Goal: Communication & Community: Answer question/provide support

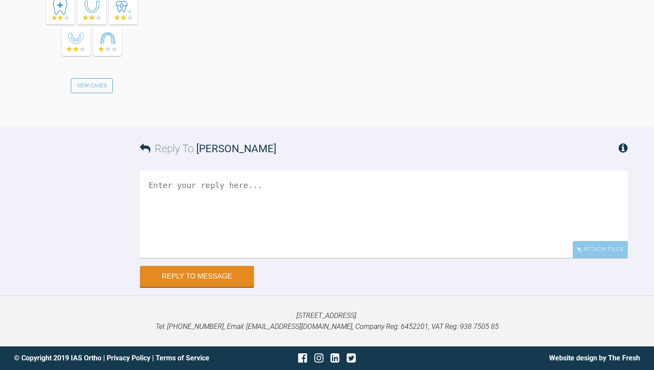
scroll to position [1590, 0]
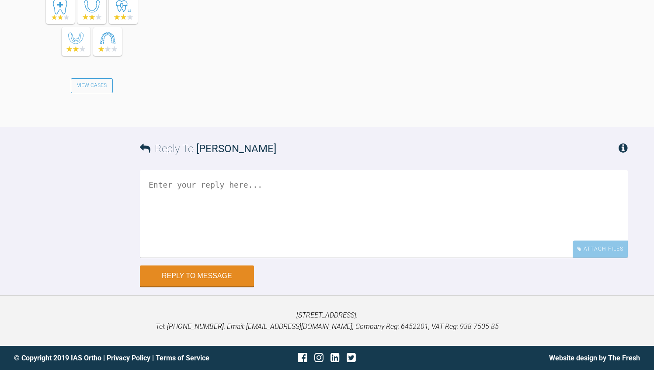
click at [141, 215] on textarea at bounding box center [384, 213] width 488 height 87
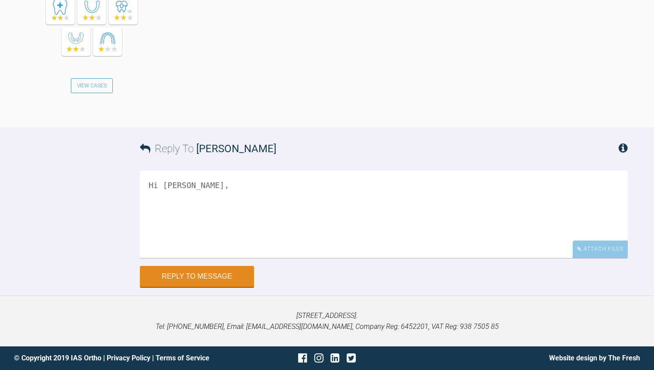
scroll to position [1555, 0]
click at [222, 253] on textarea "Hi Claragh," at bounding box center [384, 213] width 488 height 87
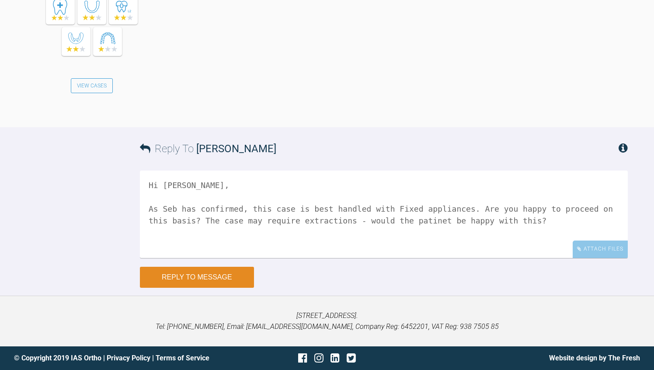
type textarea "Hi Claragh, As Seb has confirmed, this case is best handled with Fixed applianc…"
click at [186, 287] on button "Reply to Message" at bounding box center [197, 276] width 114 height 21
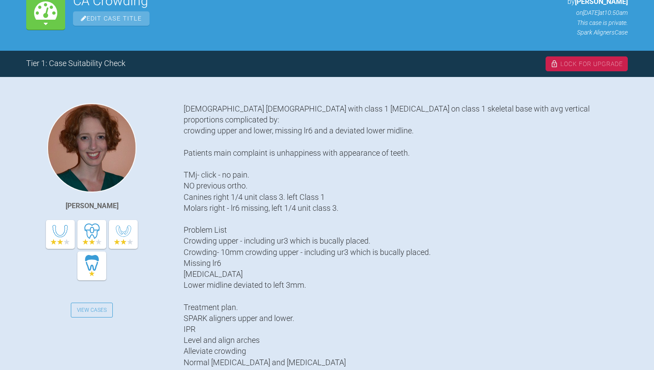
scroll to position [0, 0]
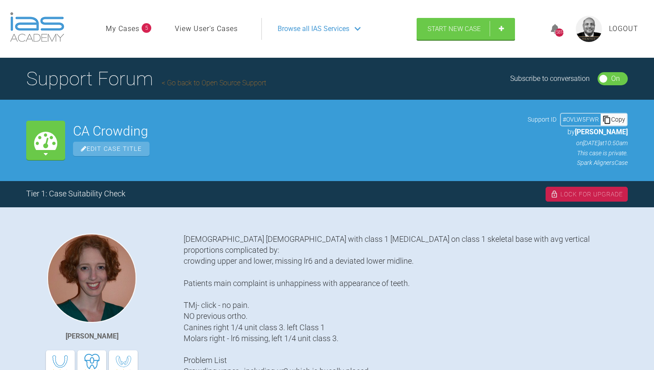
click at [576, 195] on div "Lock For Upgrade" at bounding box center [586, 194] width 82 height 15
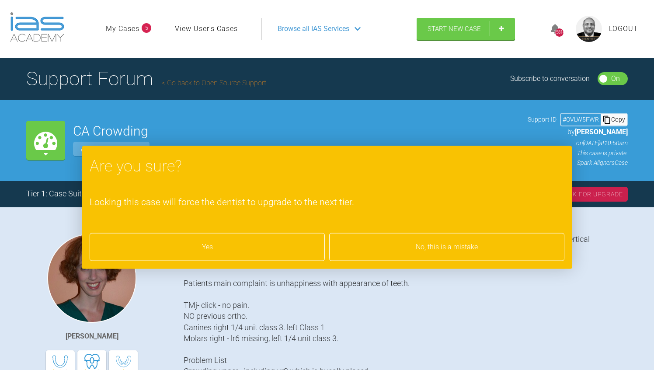
click at [455, 250] on div "No, this is a mistake" at bounding box center [446, 247] width 235 height 28
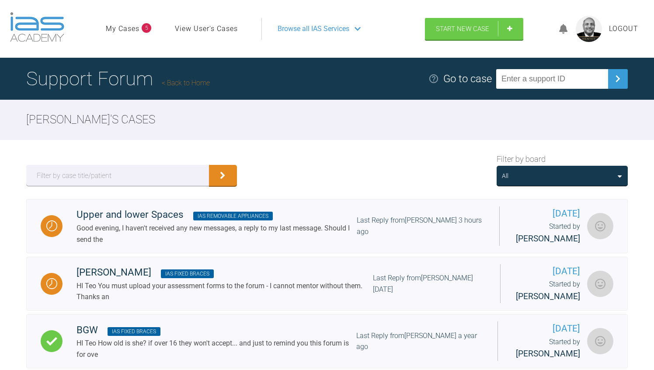
scroll to position [87, 0]
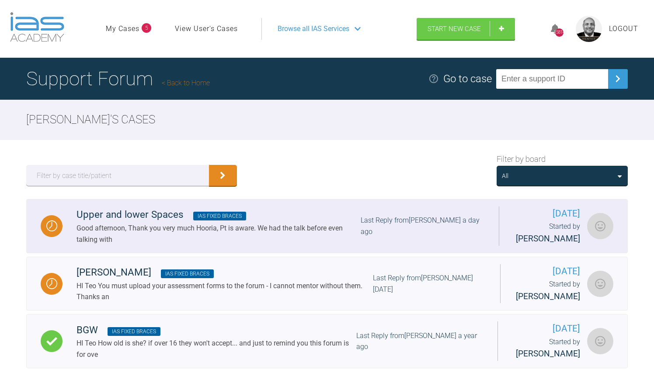
click at [209, 220] on span "IAS Fixed Braces" at bounding box center [219, 215] width 53 height 9
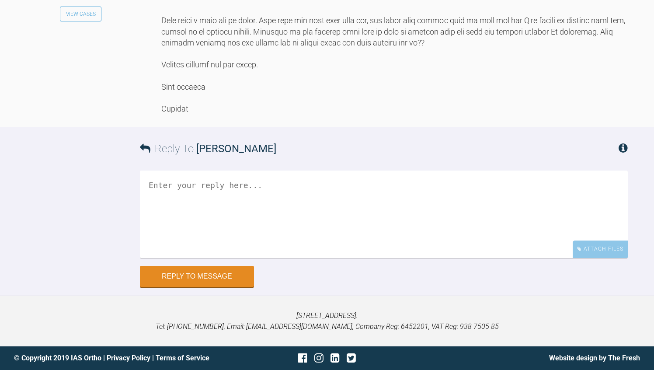
scroll to position [8282, 0]
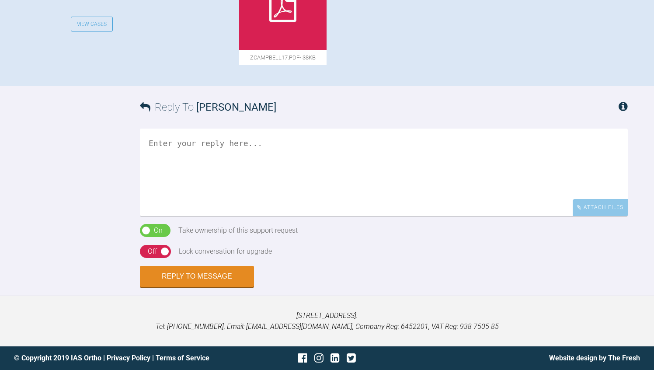
scroll to position [664, 0]
click at [241, 216] on textarea at bounding box center [384, 171] width 488 height 87
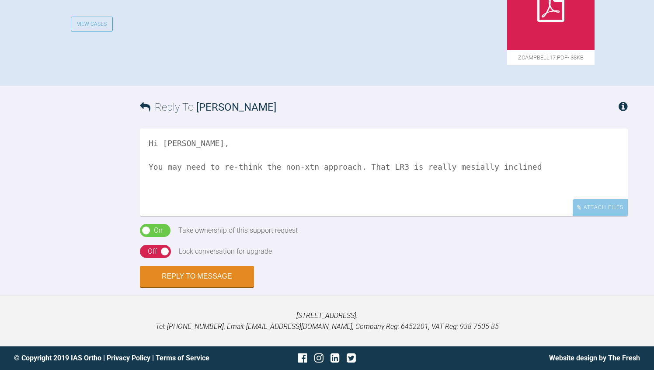
click at [561, 216] on textarea "Hi Olivia, You may need to re-think the non-xtn approach. That LR3 is really me…" at bounding box center [384, 171] width 488 height 87
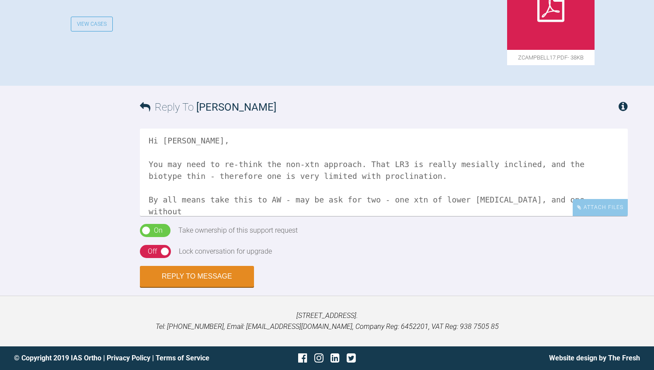
scroll to position [14, 0]
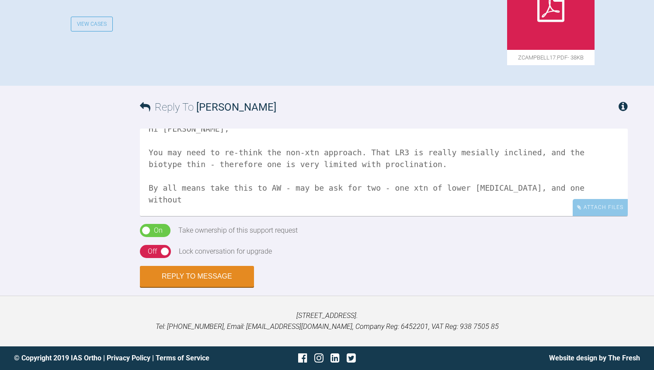
type textarea "Hi Olivia, You may need to re-think the non-xtn approach. That LR3 is really me…"
click at [151, 257] on div "Off" at bounding box center [152, 251] width 9 height 11
click at [161, 287] on button "Reply to Message" at bounding box center [197, 276] width 114 height 21
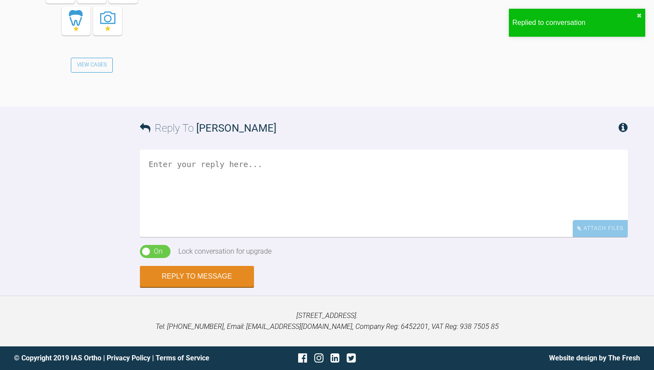
scroll to position [1055, 0]
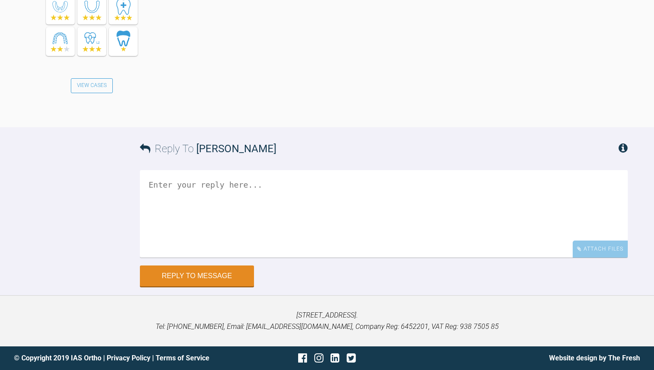
scroll to position [3172, 0]
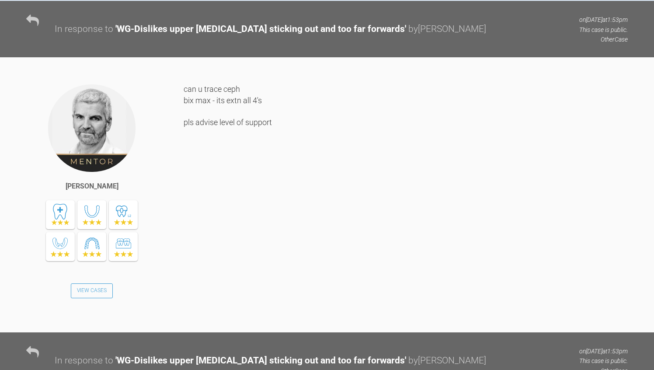
scroll to position [477, 0]
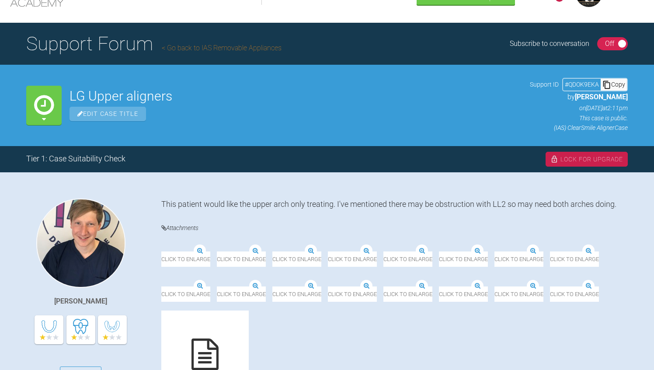
scroll to position [52, 0]
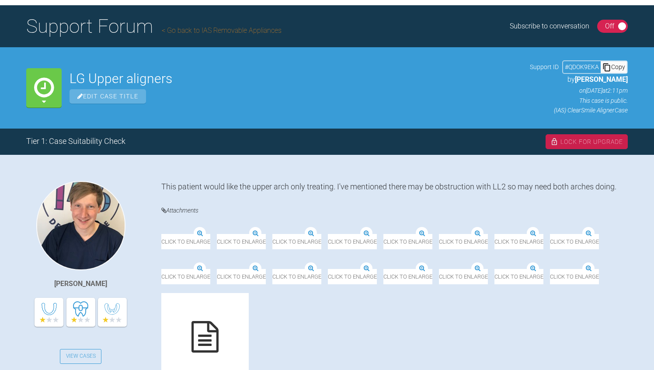
click at [598, 26] on div "On Off" at bounding box center [612, 26] width 31 height 13
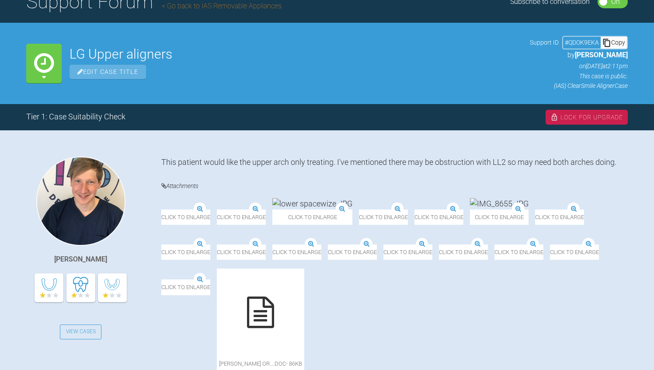
scroll to position [70, 0]
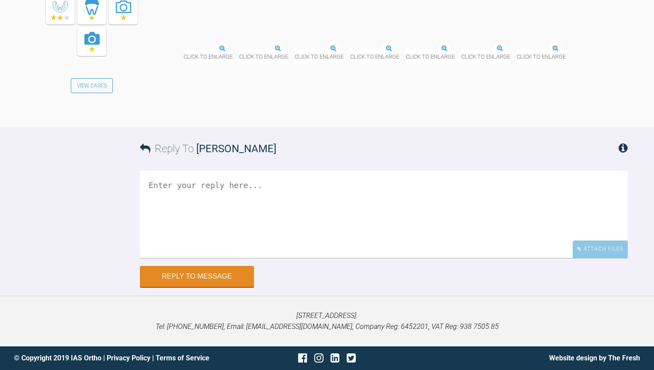
scroll to position [4079, 0]
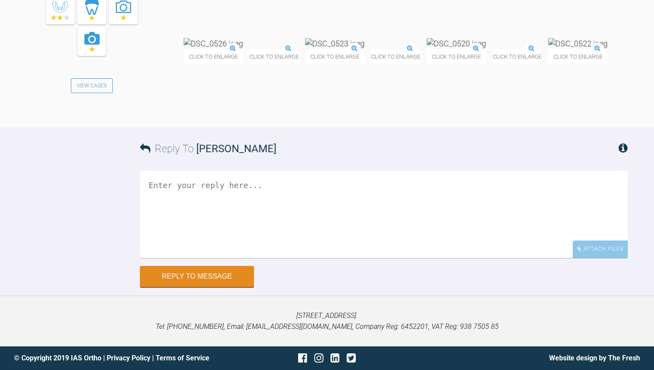
click at [175, 258] on textarea at bounding box center [384, 213] width 488 height 87
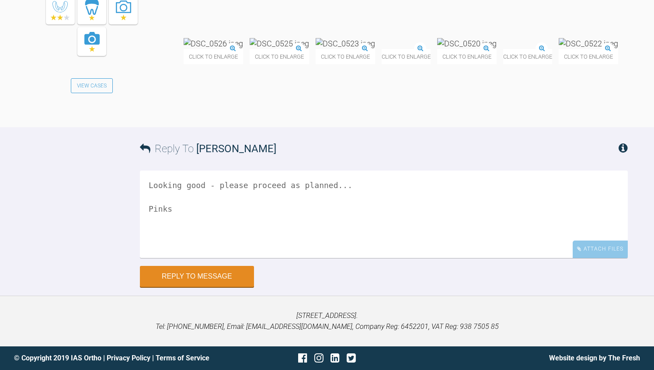
click at [372, 258] on textarea "Looking good - please proceed as planned... Pinks" at bounding box center [384, 213] width 488 height 87
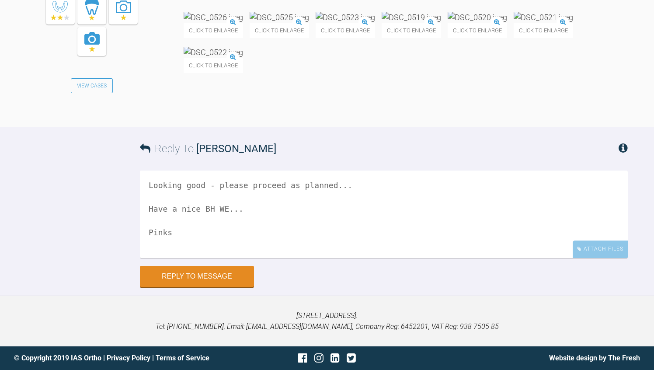
type textarea "Looking good - please proceed as planned... Have a nice BH WE... Pinks"
click at [100, 286] on div "Reply To Rebecca Lynne Williams Looking good - please proceed as planned... Hav…" at bounding box center [327, 206] width 654 height 159
click at [160, 287] on button "Reply to Message" at bounding box center [197, 276] width 114 height 21
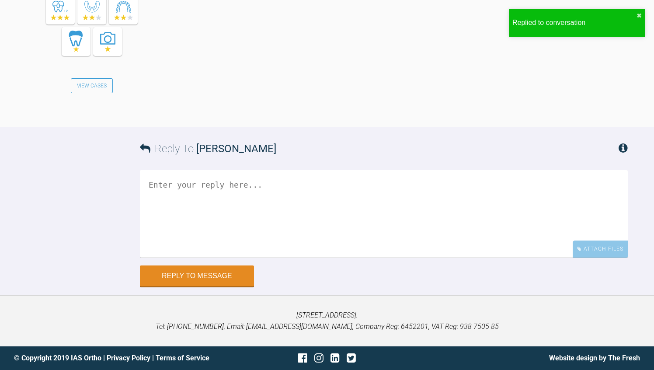
scroll to position [4486, 0]
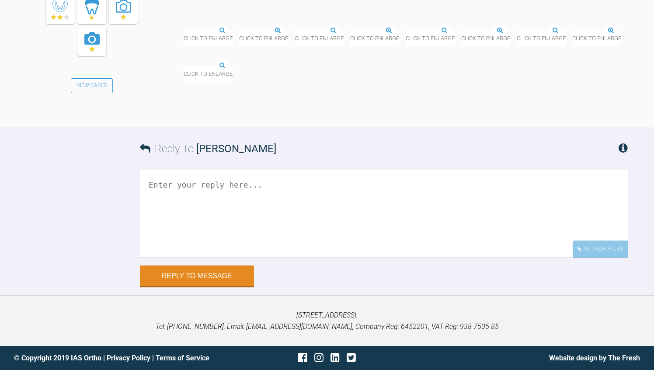
scroll to position [10575, 0]
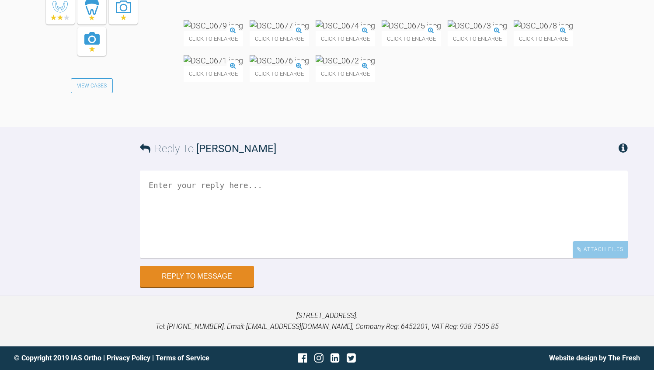
click at [205, 258] on textarea at bounding box center [384, 213] width 488 height 87
click at [489, 90] on div "Click to enlarge Click to enlarge Click to enlarge Click to enlarge Click to en…" at bounding box center [405, 55] width 444 height 70
click at [360, 258] on textarea "Always go with the patients wishes :-)" at bounding box center [384, 213] width 488 height 87
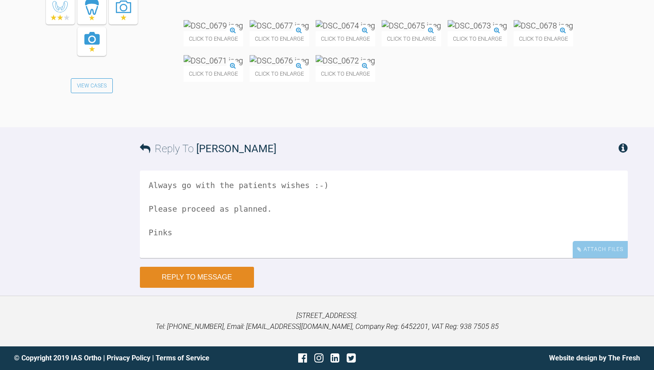
type textarea "Always go with the patients wishes :-) Please proceed as planned. Pinks"
click at [198, 287] on button "Reply to Message" at bounding box center [197, 276] width 114 height 21
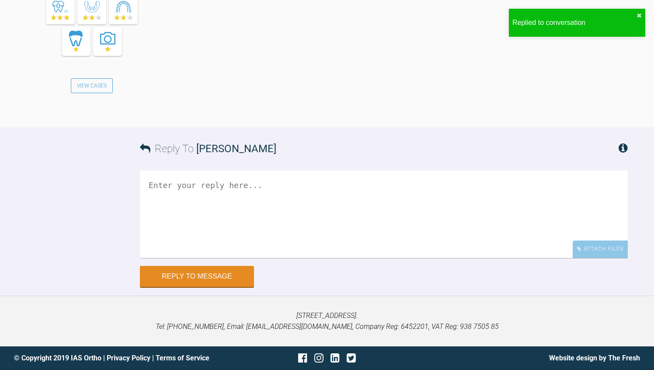
scroll to position [10958, 0]
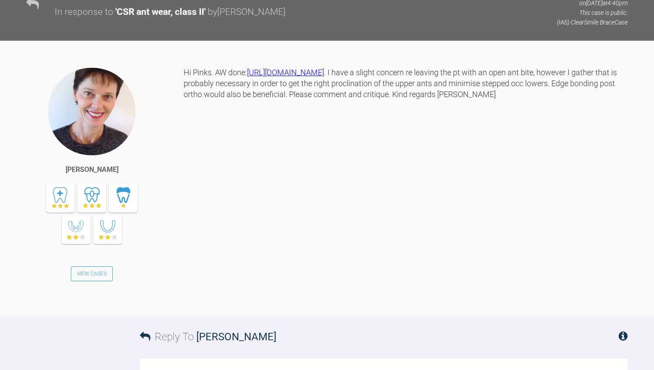
scroll to position [2017, 0]
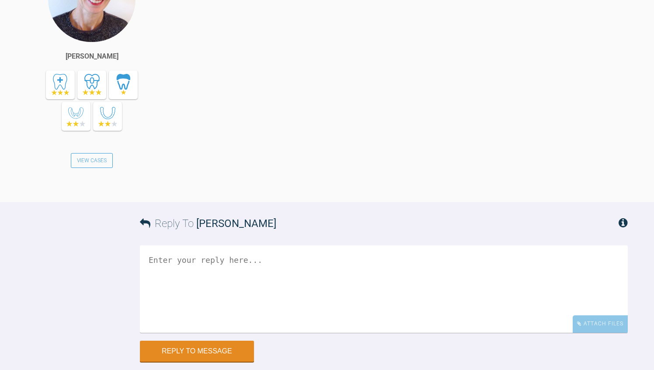
click at [221, 189] on div "Hi Pinks. AW done: [URL][DOMAIN_NAME] . I have a slight concern re leaving the …" at bounding box center [405, 71] width 444 height 235
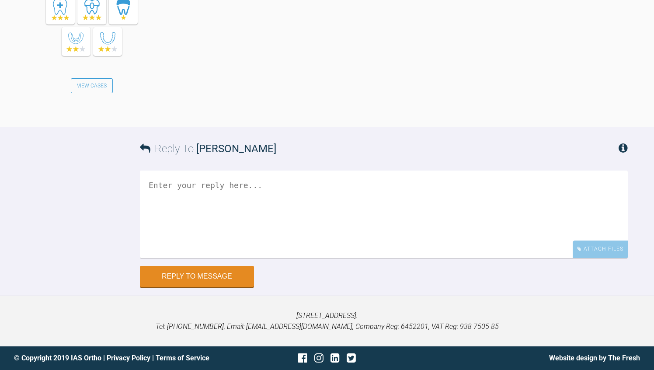
scroll to position [2297, 0]
click at [272, 237] on textarea at bounding box center [384, 213] width 488 height 87
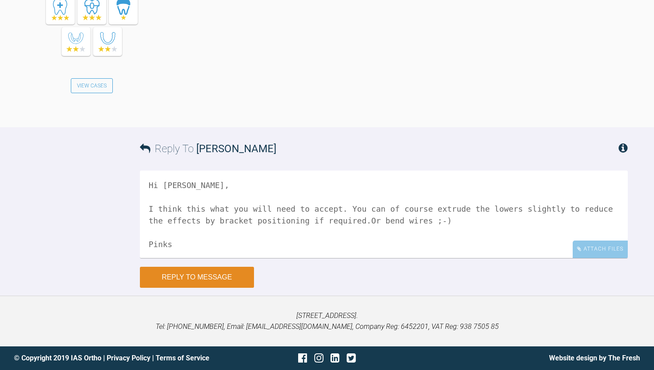
type textarea "Hi [PERSON_NAME], I think this what you will need to accept. You can of course …"
click at [202, 287] on button "Reply to Message" at bounding box center [197, 276] width 114 height 21
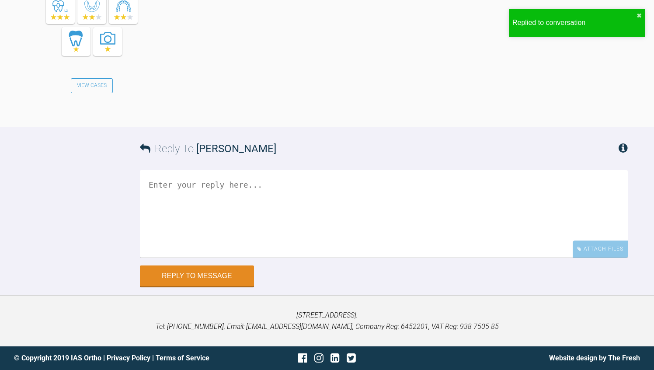
scroll to position [2629, 0]
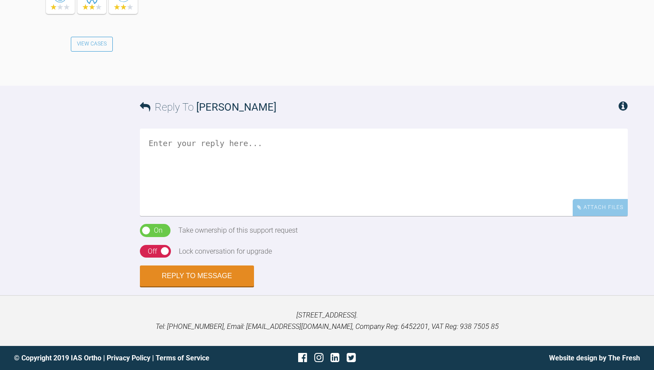
scroll to position [1233, 0]
click at [349, 216] on textarea at bounding box center [384, 171] width 488 height 87
type textarea "So sorry Tony. How old is the pt?"
click at [151, 257] on div "Off" at bounding box center [152, 251] width 9 height 11
click at [41, 262] on div "Reply To Anthony Power So sorry Tony. How old is the pt? Attach Files Drag and …" at bounding box center [327, 186] width 654 height 201
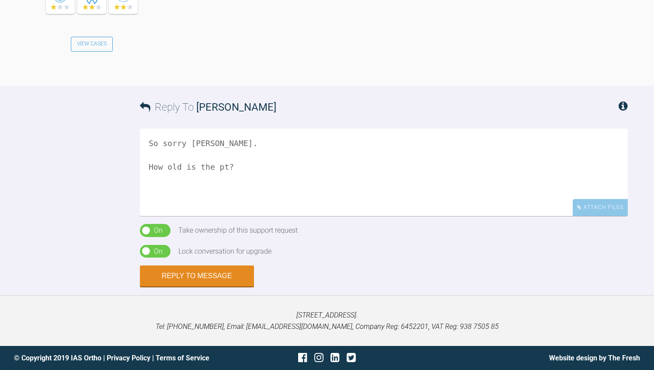
scroll to position [1303, 0]
click at [185, 287] on button "Reply to Message" at bounding box center [197, 276] width 114 height 21
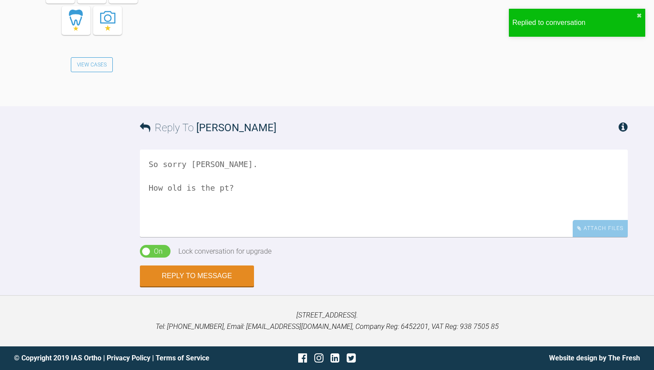
scroll to position [1592, 0]
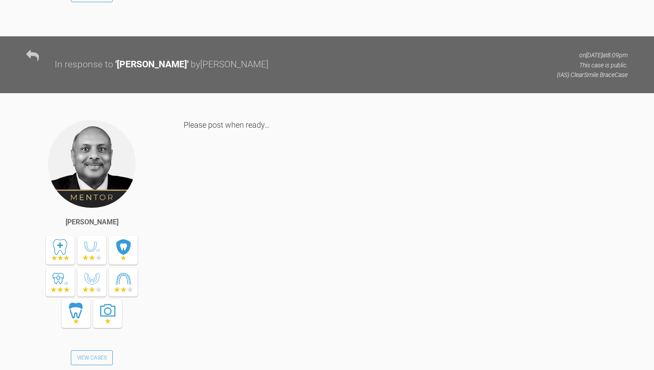
scroll to position [1187, 0]
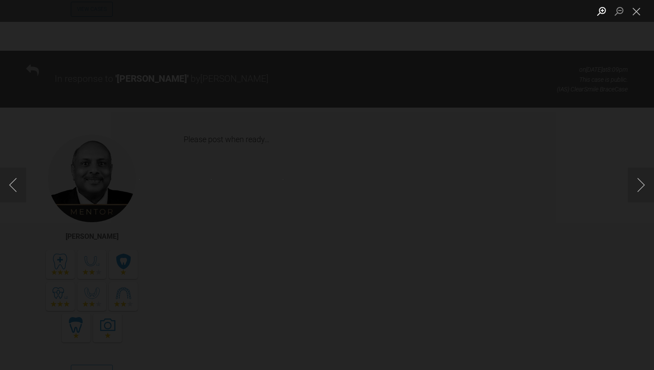
click at [601, 11] on button "Zoom in" at bounding box center [600, 10] width 17 height 15
click at [636, 11] on button "Close lightbox" at bounding box center [635, 10] width 17 height 15
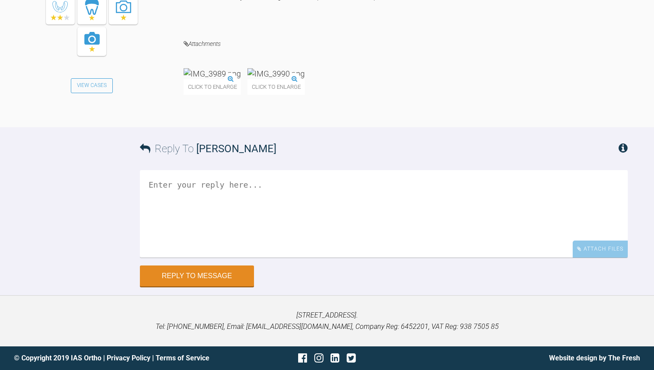
scroll to position [1974, 0]
click at [236, 79] on img at bounding box center [211, 73] width 57 height 11
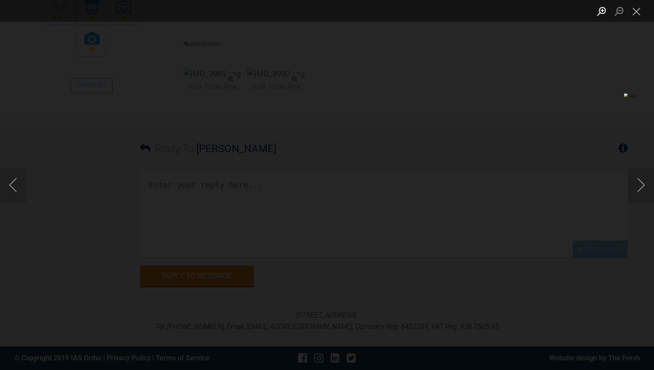
click at [603, 10] on button "Zoom in" at bounding box center [600, 10] width 17 height 15
click at [405, 271] on img "Lightbox" at bounding box center [110, 107] width 650 height 368
click at [436, 116] on img "Lightbox" at bounding box center [111, 115] width 650 height 368
click at [436, 282] on img "Lightbox" at bounding box center [111, 122] width 650 height 368
click at [641, 10] on button "Close lightbox" at bounding box center [635, 10] width 17 height 15
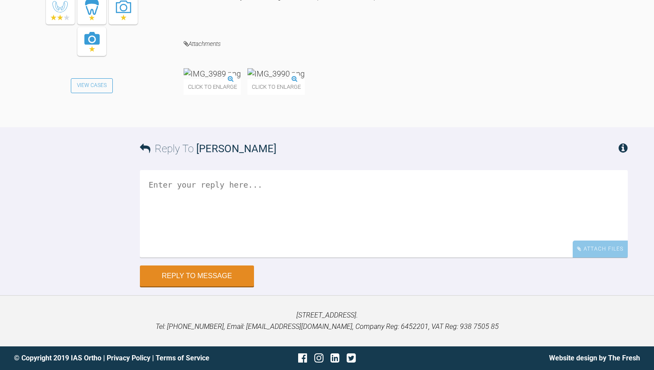
click at [241, 257] on textarea at bounding box center [384, 213] width 488 height 87
type textarea "Rebs I will answer this shortly"
click at [95, 286] on div "Reply To [PERSON_NAME] Rebs I will answer this shortly Attach Files Drag and dr…" at bounding box center [327, 206] width 654 height 159
click at [211, 287] on button "Reply to Message" at bounding box center [197, 276] width 114 height 21
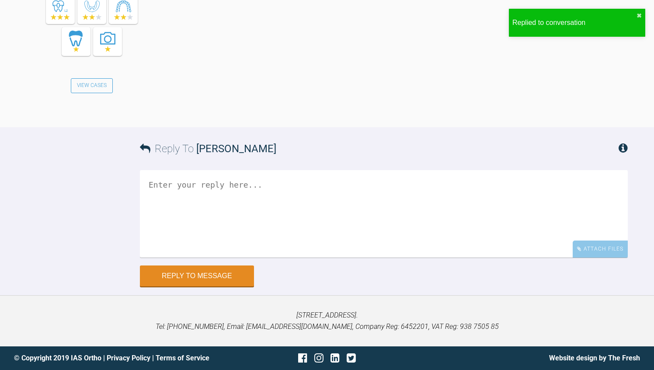
scroll to position [2391, 0]
